Goal: Information Seeking & Learning: Learn about a topic

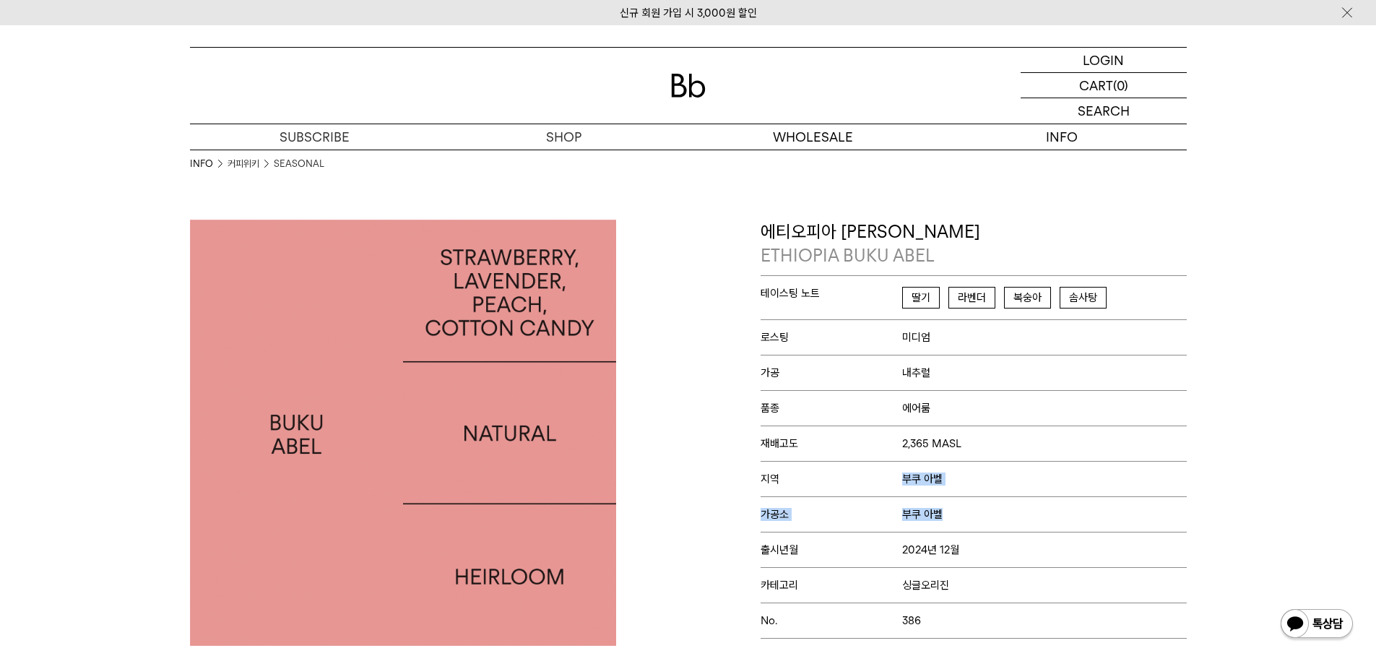
drag, startPoint x: 871, startPoint y: 482, endPoint x: 979, endPoint y: 531, distance: 118.0
click at [979, 531] on div "테이스팅 노트 딸기 라벤더 복숭아 솜사탕 로스팅 미디엄 가공 내추럴 품종 에어룸 재배고도 2,365 MASL 지역" at bounding box center [973, 456] width 426 height 363
click at [979, 532] on p "출시년월 2024년 12월" at bounding box center [973, 549] width 426 height 35
drag, startPoint x: 976, startPoint y: 495, endPoint x: 845, endPoint y: 371, distance: 179.8
click at [845, 371] on div "테이스팅 노트 딸기 라벤더 복숭아 솜사탕 로스팅 미디엄 가공 내추럴 품종 에어룸 재배고도 2,365 MASL 지역" at bounding box center [973, 456] width 426 height 363
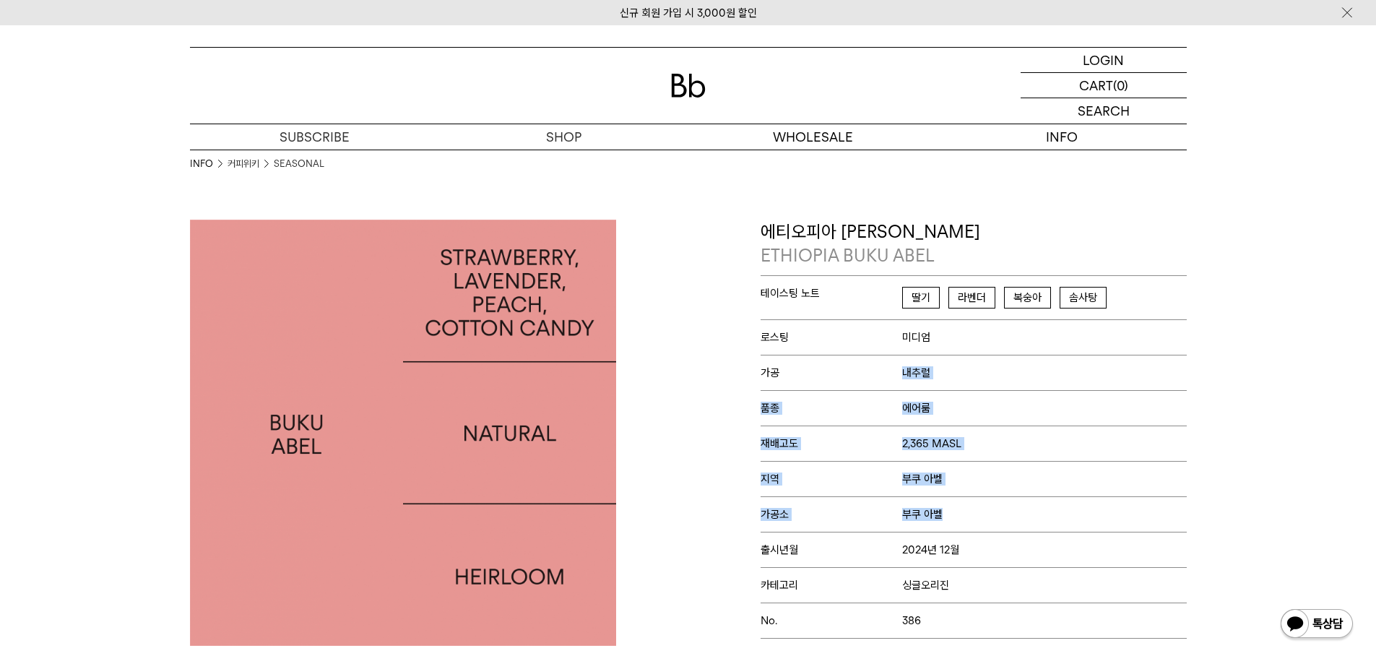
click at [979, 464] on p "지역 부쿠 아벨" at bounding box center [973, 478] width 426 height 35
drag, startPoint x: 996, startPoint y: 506, endPoint x: 847, endPoint y: 359, distance: 209.4
click at [867, 369] on div "테이스팅 노트 딸기 라벤더 복숭아 솜사탕 로스팅 미디엄 가공 내추럴 품종 에어룸 재배고도 2,365 MASL 지역" at bounding box center [973, 456] width 426 height 363
click at [919, 411] on span "에어룸" at bounding box center [916, 408] width 28 height 13
drag, startPoint x: 899, startPoint y: 430, endPoint x: 991, endPoint y: 500, distance: 115.4
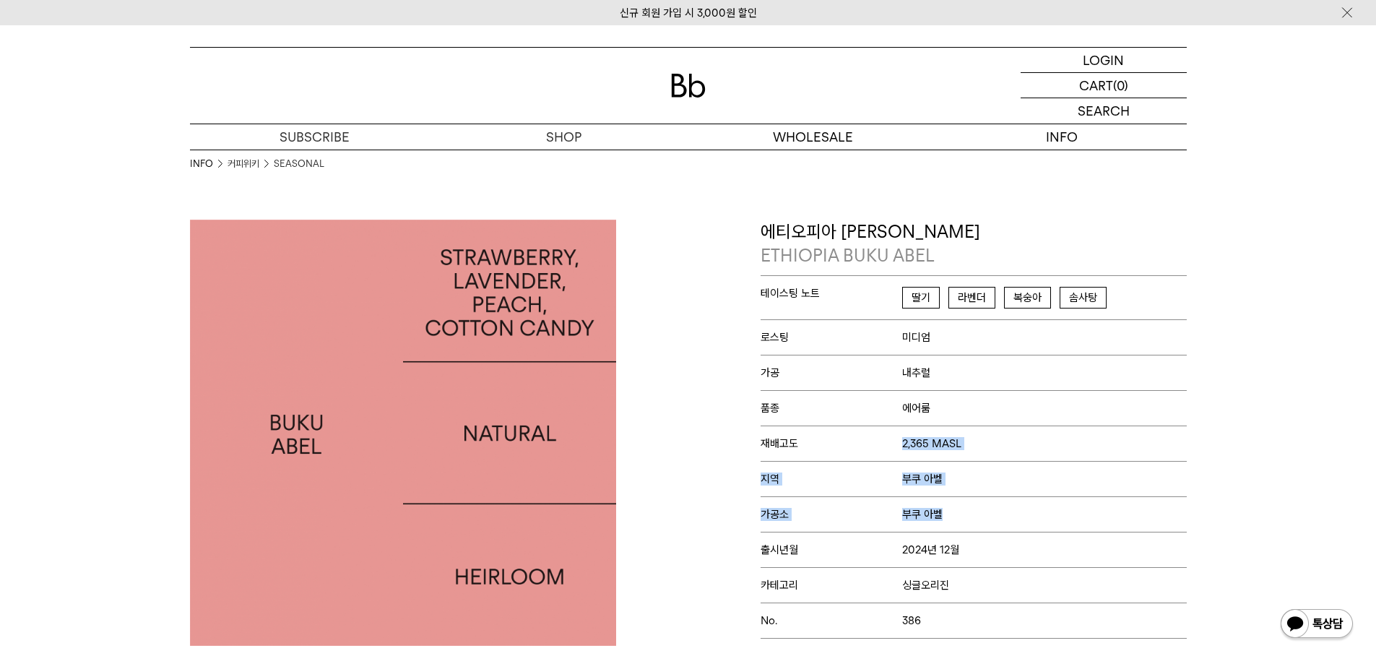
click at [991, 500] on div "테이스팅 노트 딸기 라벤더 복숭아 솜사탕 로스팅 미디엄 가공 내추럴 품종 에어룸 재배고도 2,365 MASL 지역" at bounding box center [973, 456] width 426 height 363
click at [991, 500] on p "가공소 [PERSON_NAME]" at bounding box center [973, 513] width 426 height 35
drag, startPoint x: 919, startPoint y: 469, endPoint x: 898, endPoint y: 453, distance: 26.2
click at [899, 453] on div "테이스팅 노트 딸기 라벤더 복숭아 솜사탕 로스팅 미디엄 가공 내추럴 품종 에어룸 재배고도 2,365 MASL 지역" at bounding box center [973, 456] width 426 height 363
click at [971, 480] on p "지역 부쿠 아벨" at bounding box center [973, 478] width 426 height 35
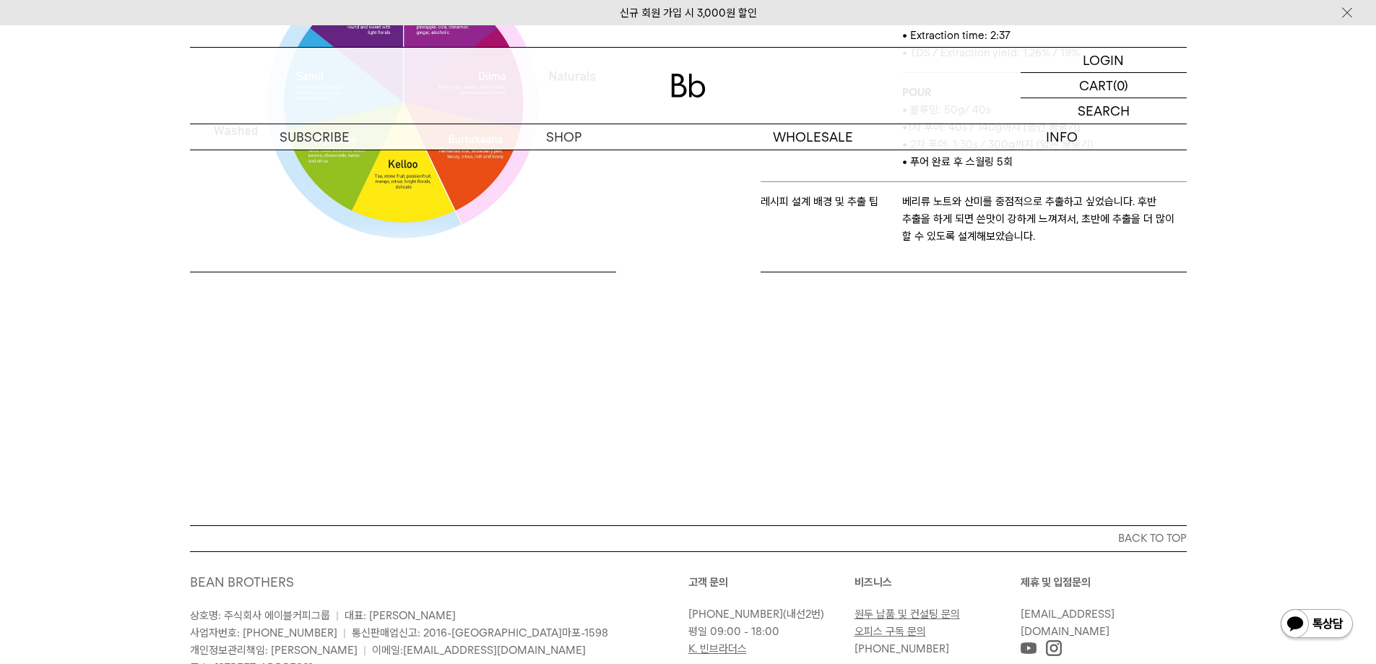
scroll to position [1051, 0]
